Goal: Information Seeking & Learning: Check status

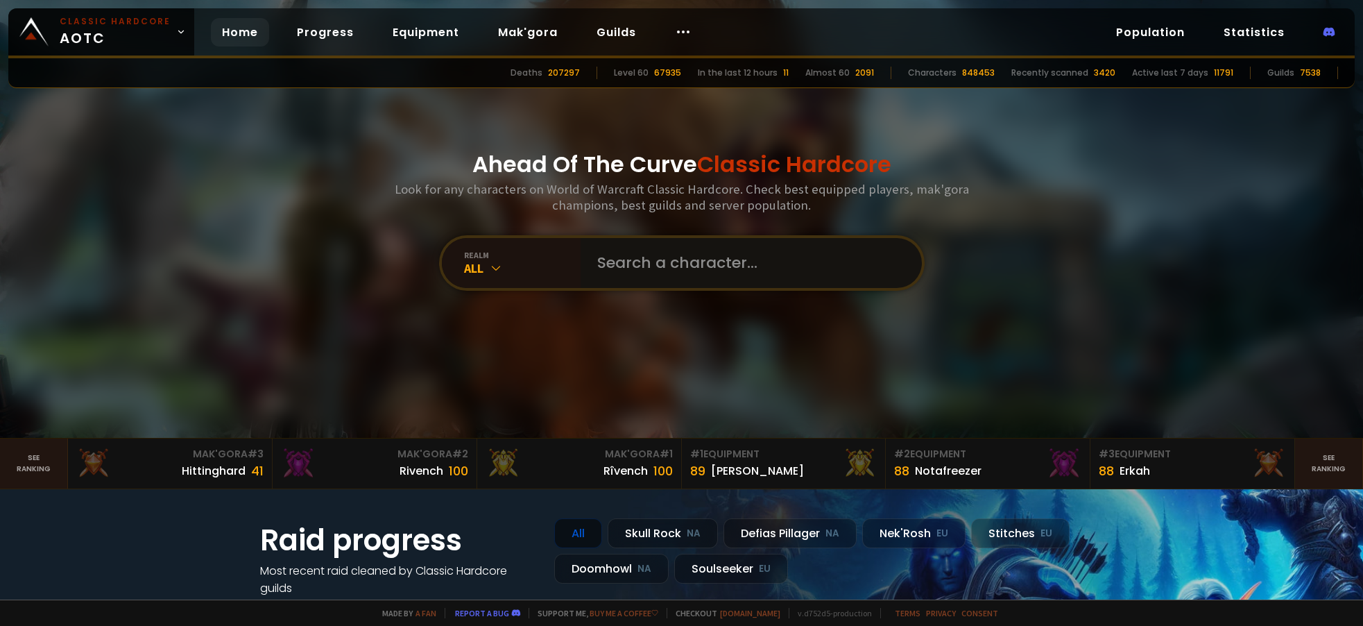
click at [633, 267] on input "text" at bounding box center [747, 263] width 316 height 50
type input "nichlasfar"
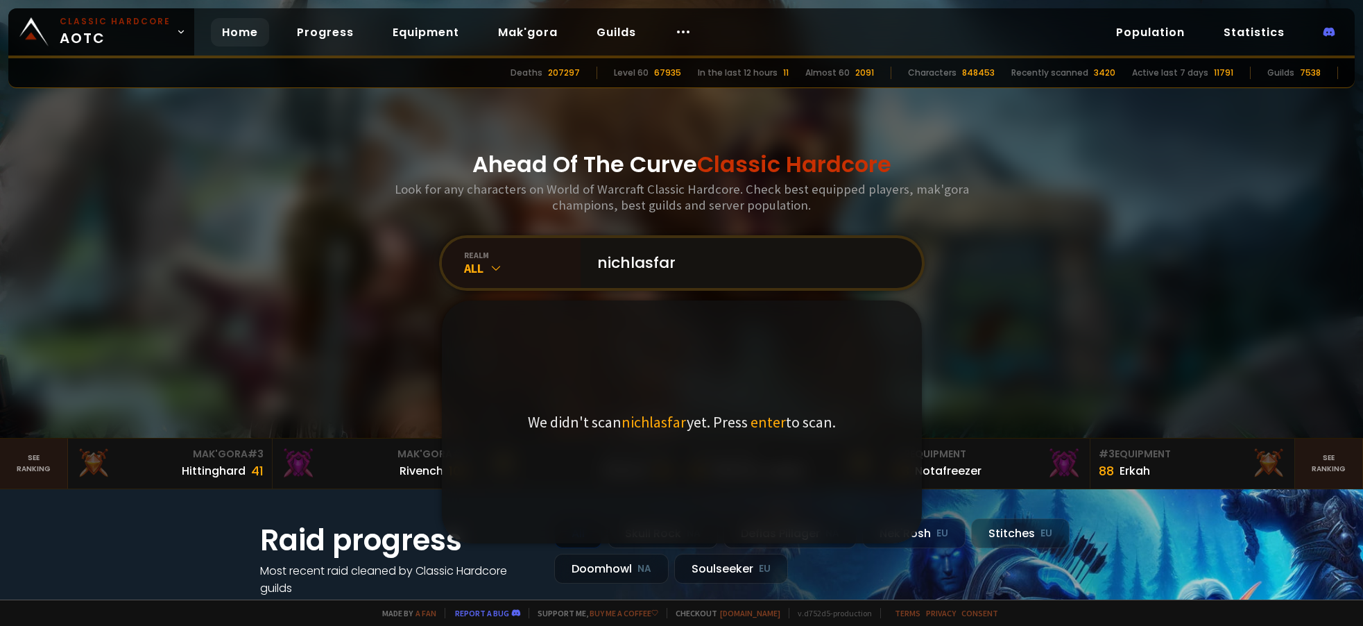
click at [678, 257] on input "nichlasfar" at bounding box center [747, 263] width 316 height 50
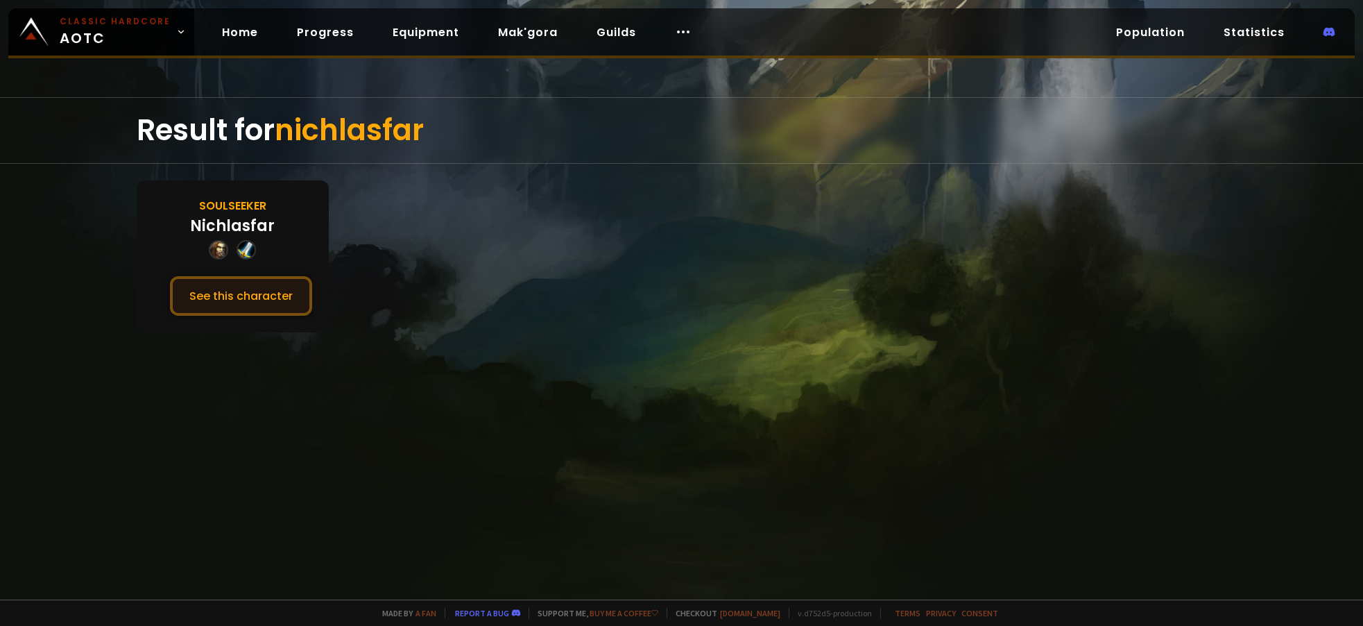
click at [247, 294] on button "See this character" at bounding box center [241, 296] width 142 height 40
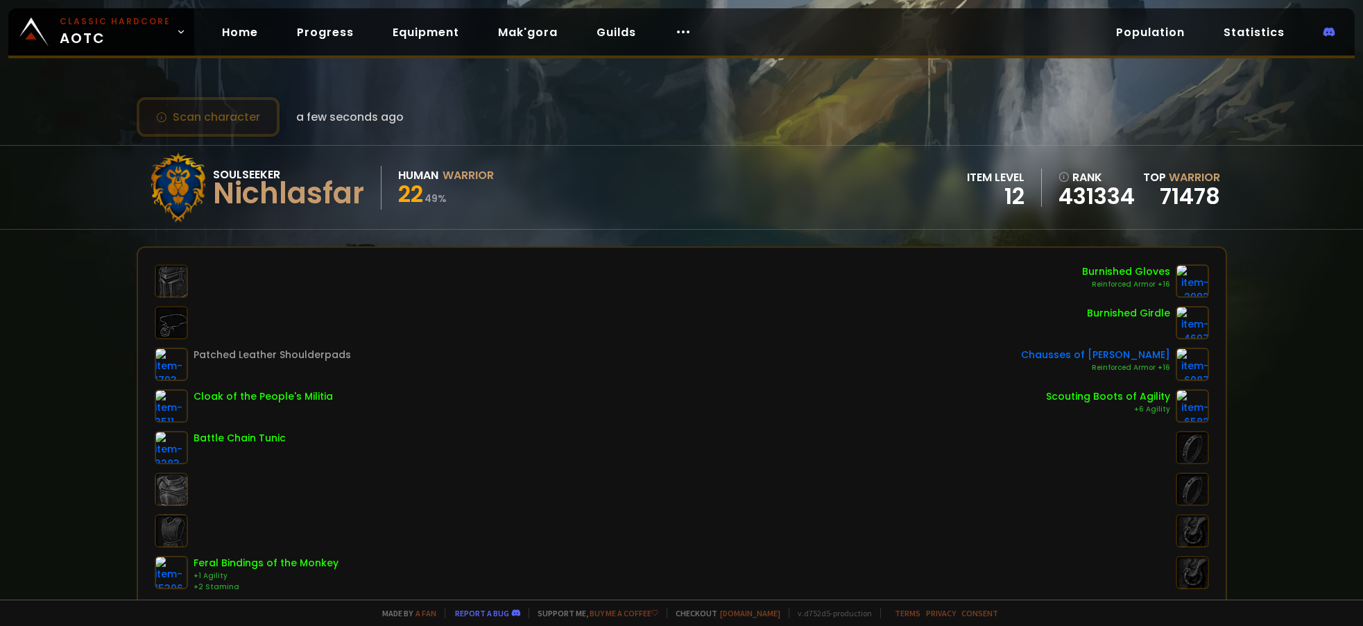
click at [197, 124] on button "Scan character" at bounding box center [208, 117] width 143 height 40
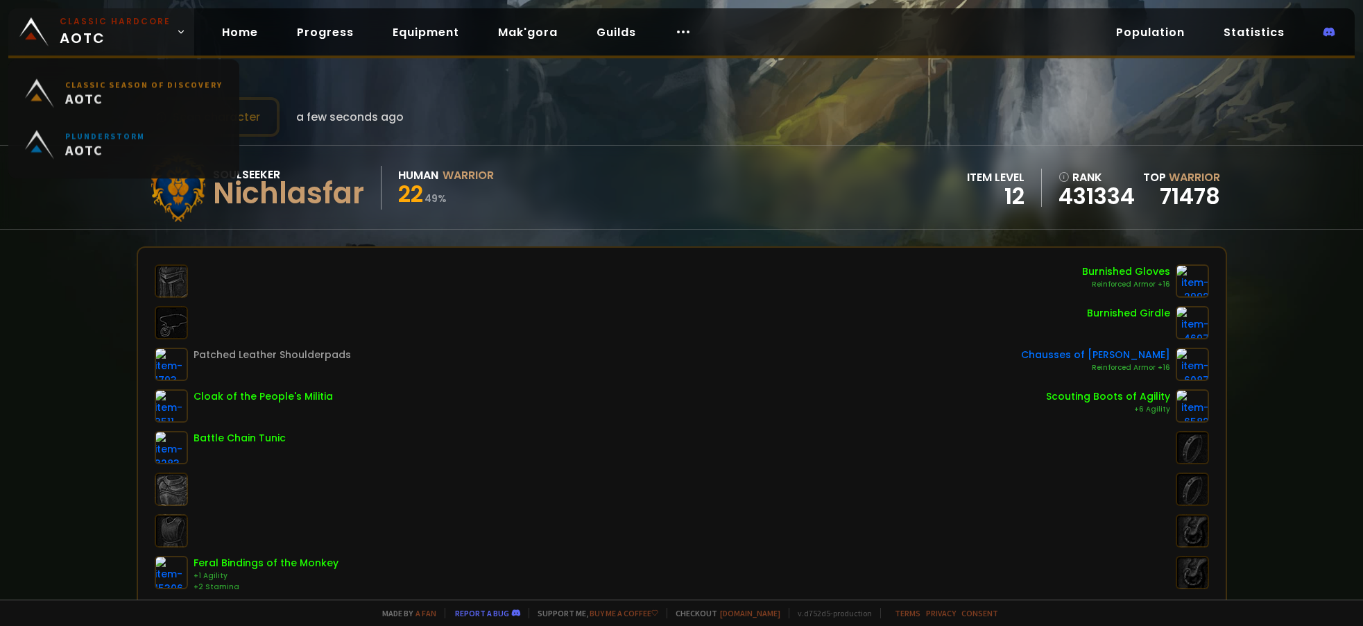
click at [55, 23] on link "Classic Hardcore AOTC" at bounding box center [101, 31] width 186 height 47
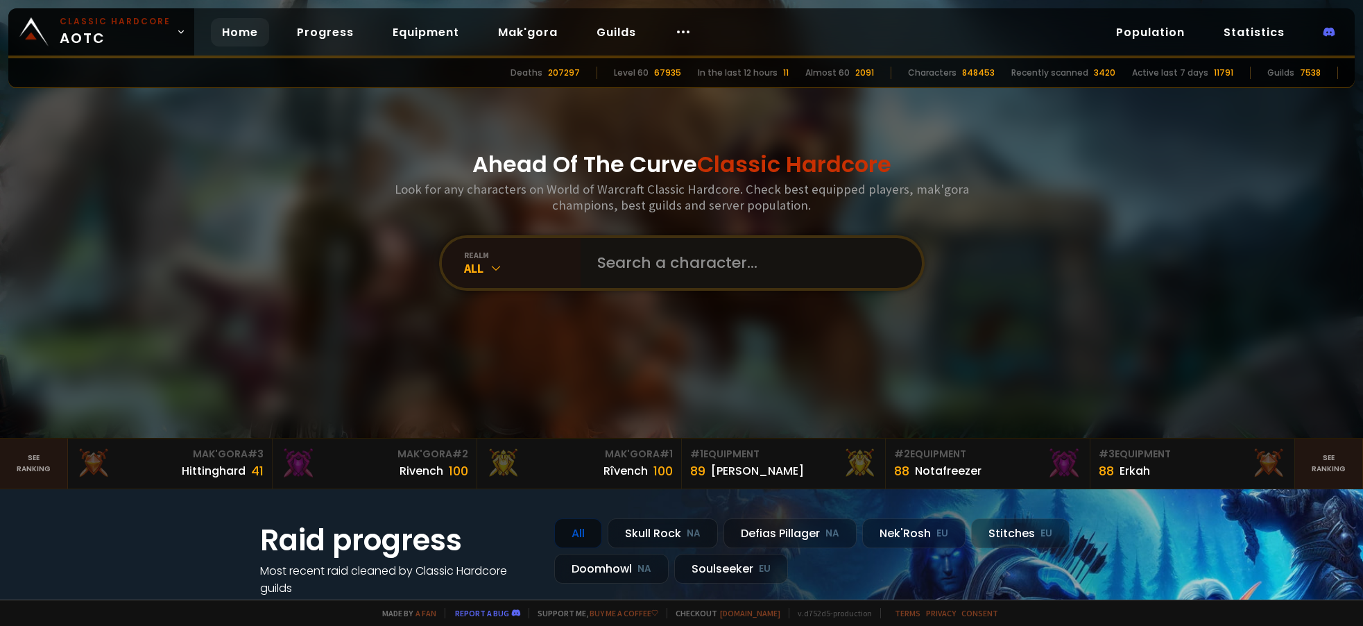
click at [676, 269] on input "text" at bounding box center [747, 263] width 316 height 50
type input "smuklisten"
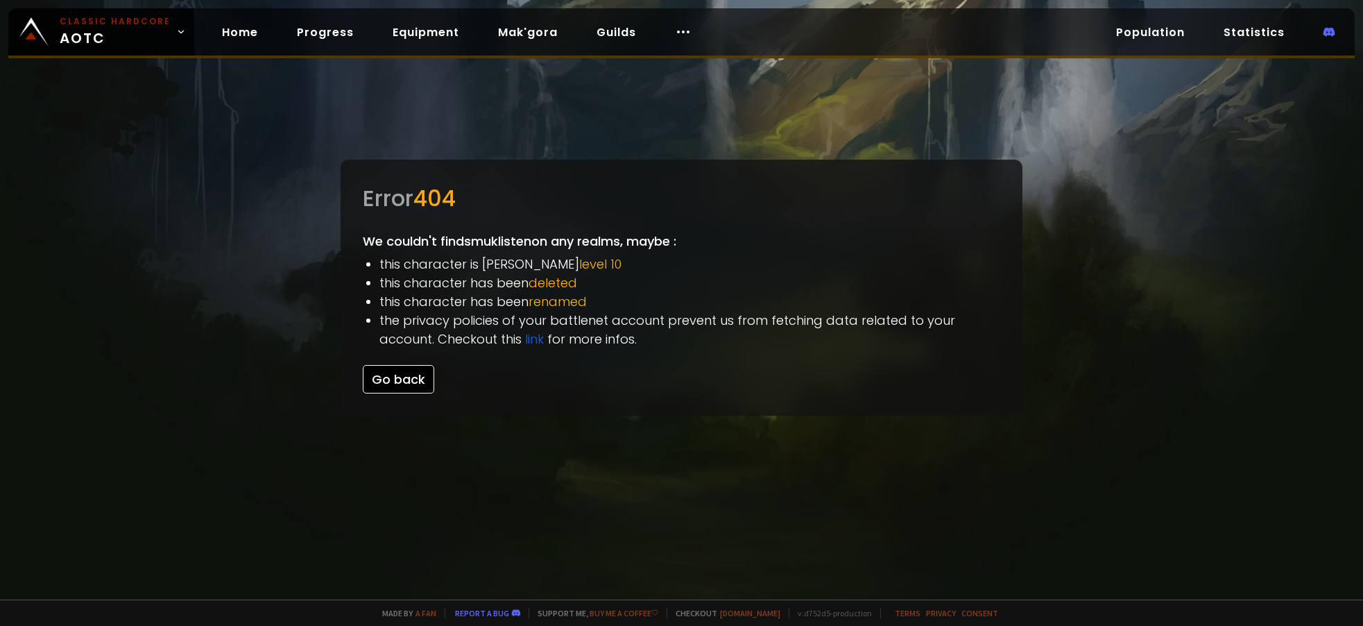
click at [375, 368] on button "Go back" at bounding box center [398, 379] width 71 height 28
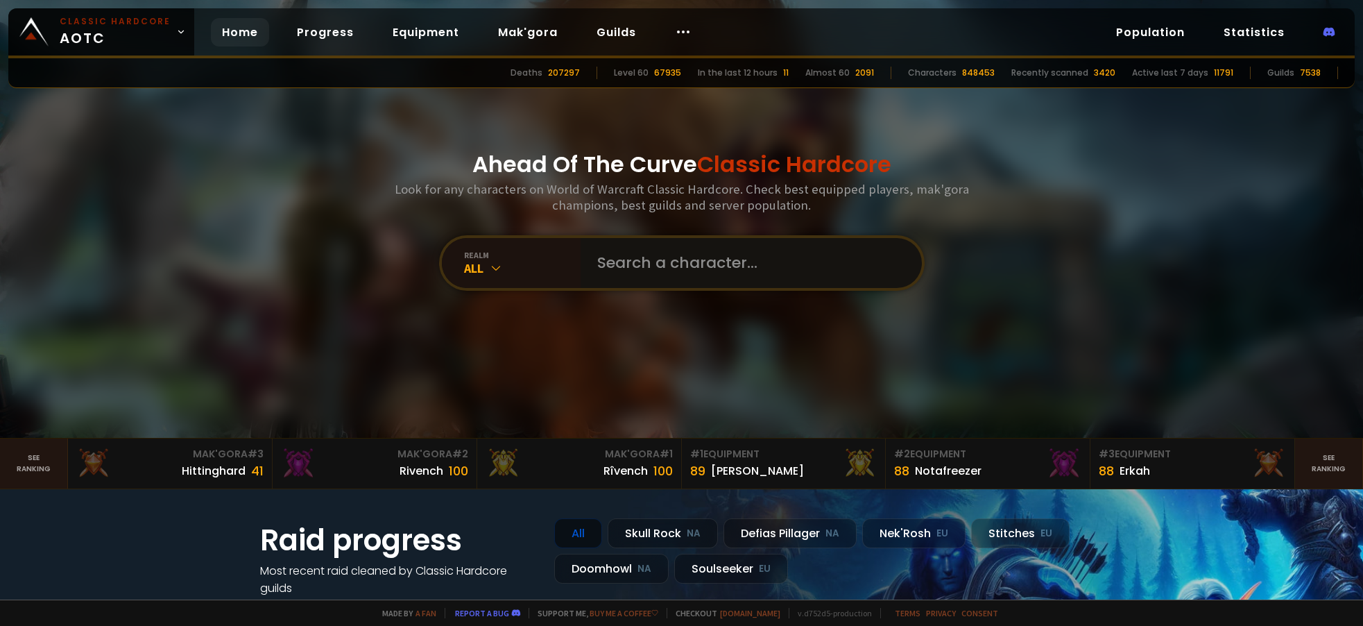
click at [750, 255] on input "text" at bounding box center [747, 263] width 316 height 50
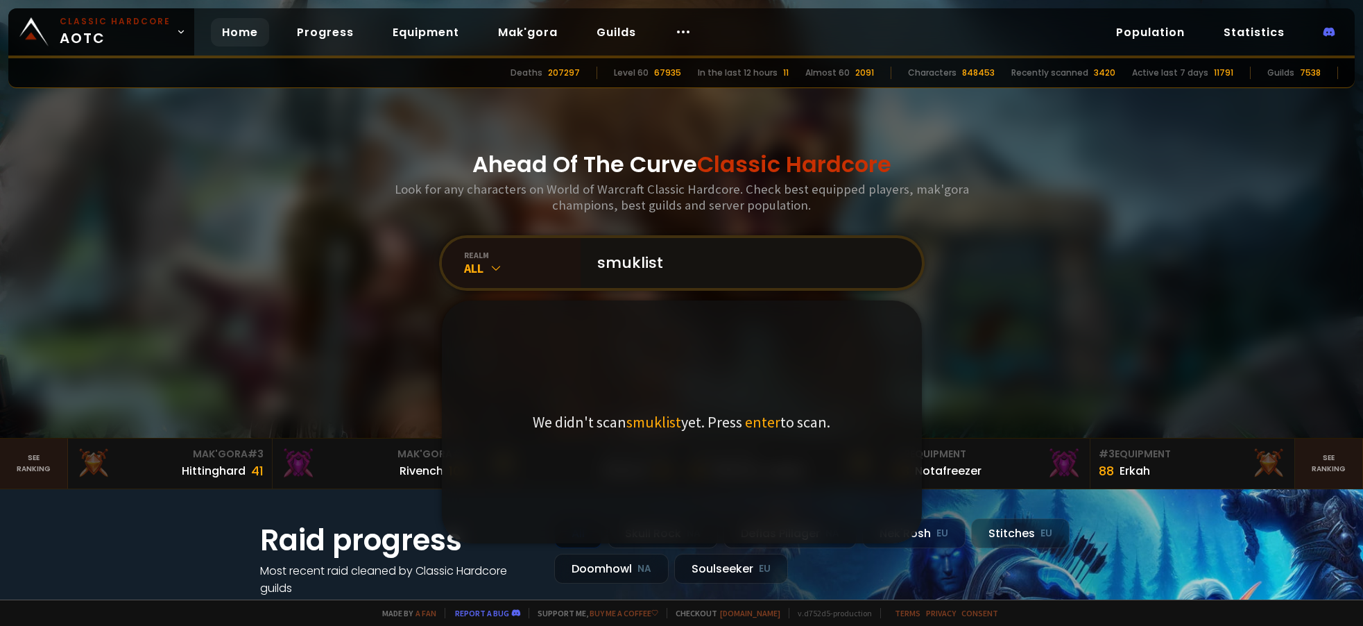
type input "smukliste"
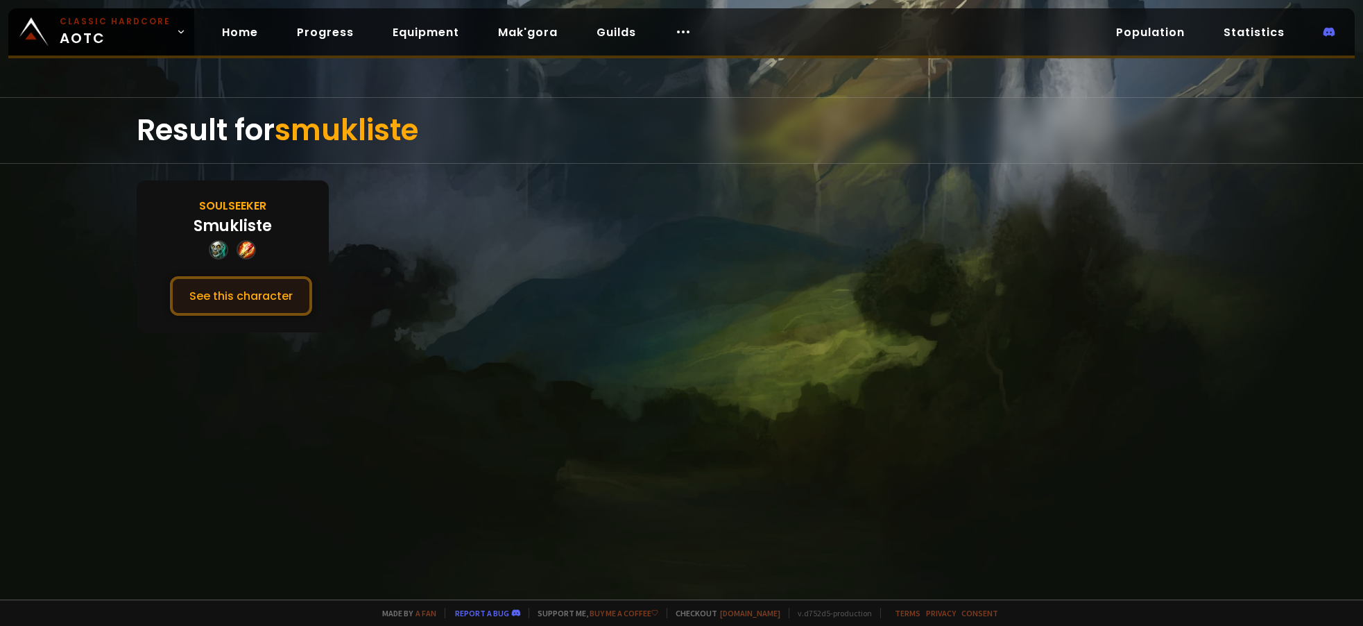
click at [254, 305] on button "See this character" at bounding box center [241, 296] width 142 height 40
